Goal: Subscribe to service/newsletter

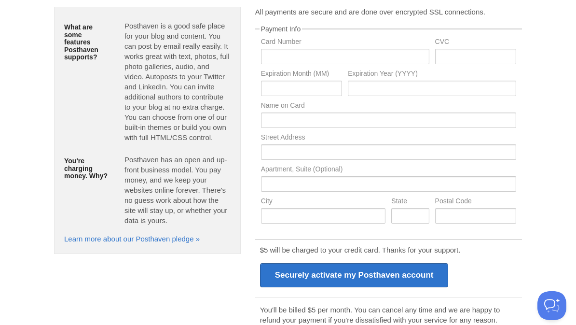
scroll to position [83, 0]
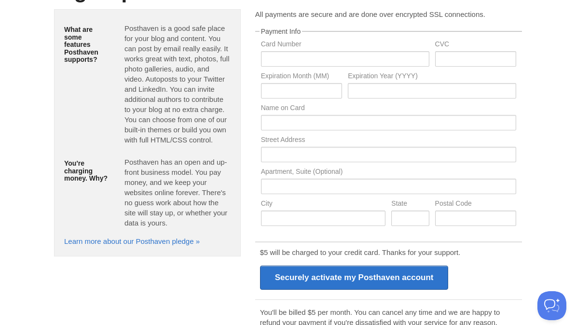
click at [297, 67] on div "Card Number" at bounding box center [345, 57] width 174 height 32
click at [296, 58] on input "text" at bounding box center [345, 58] width 168 height 15
type input "[CREDIT_CARD_NUMBER]"
type input "791"
type input "02"
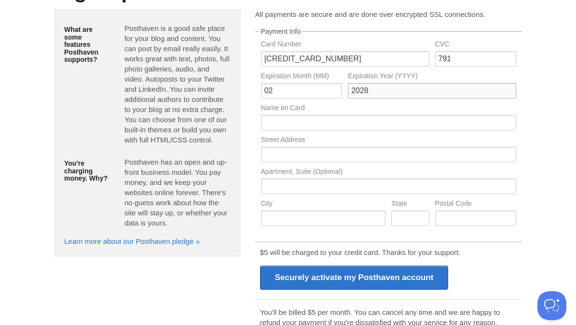
type input "2028"
type input "[PERSON_NAME]"
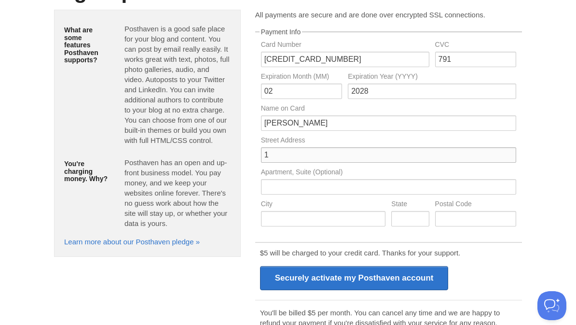
type input "12"
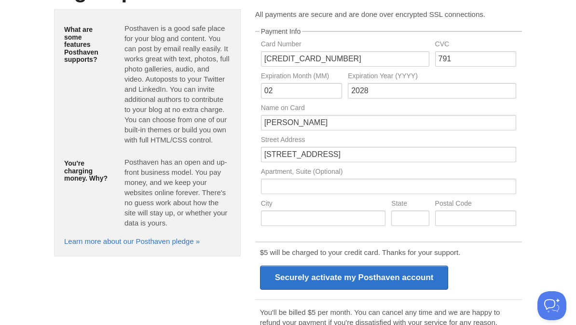
type input "[STREET_ADDRESS]"
type input "Docklands"
type input "Vic"
type input "3008"
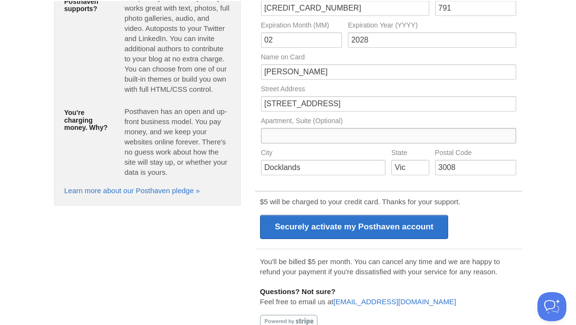
scroll to position [135, 0]
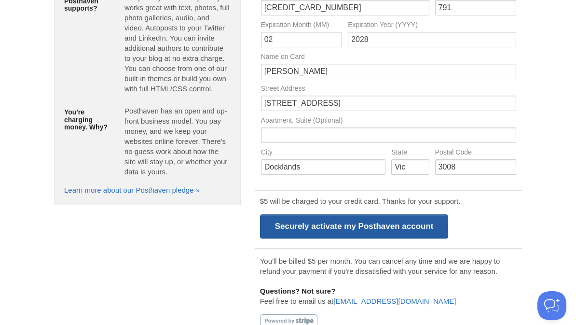
click at [360, 231] on input "Securely activate my Posthaven account" at bounding box center [354, 226] width 189 height 24
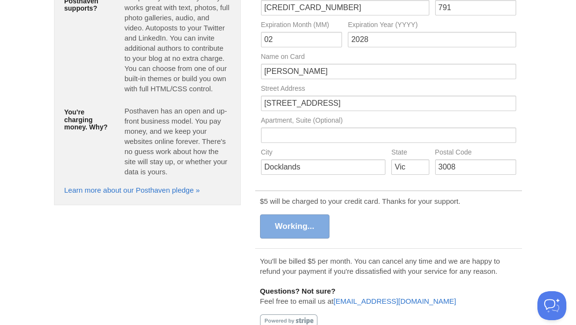
scroll to position [103, 0]
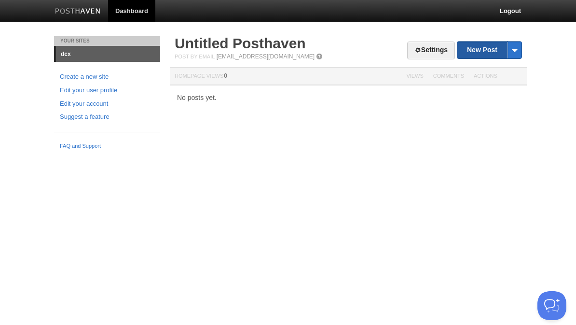
click at [481, 48] on link "New Post" at bounding box center [489, 49] width 64 height 17
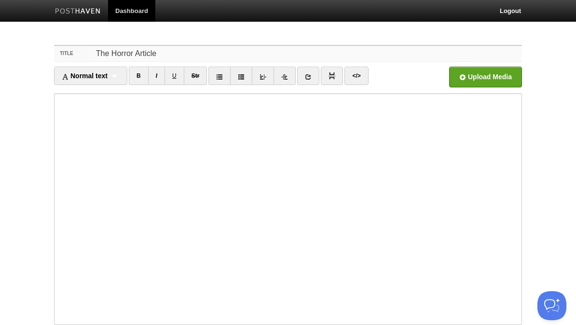
click at [203, 53] on input "The Horror Article" at bounding box center [307, 53] width 429 height 15
type input "The Worst Thing"
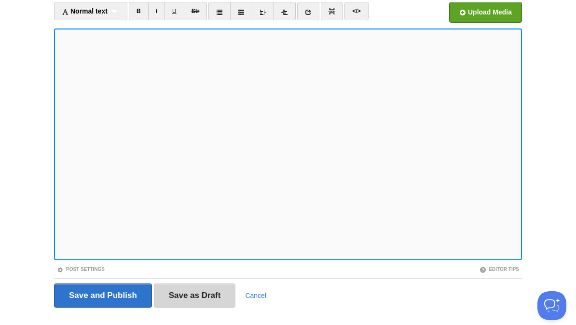
click at [194, 298] on input "Save as Draft" at bounding box center [195, 295] width 82 height 24
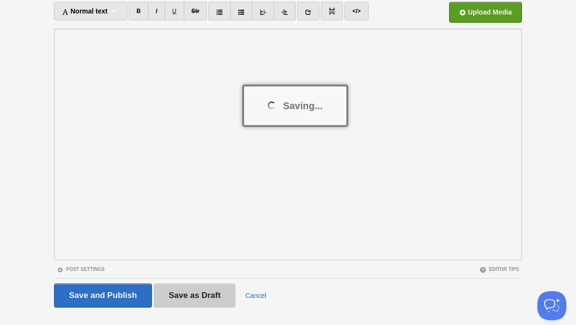
scroll to position [33, 0]
